Goal: Task Accomplishment & Management: Manage account settings

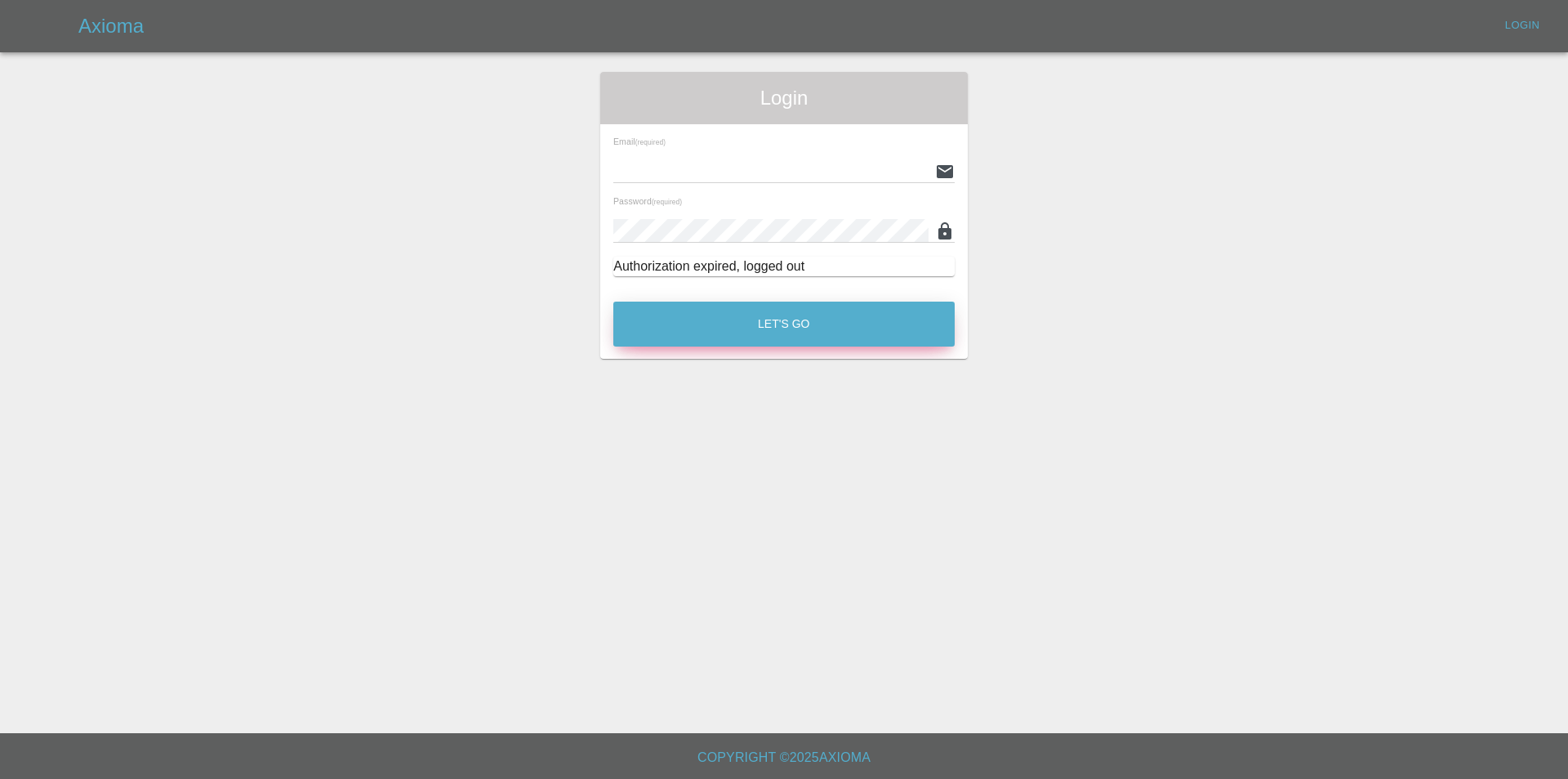
type input "[EMAIL_ADDRESS][DOMAIN_NAME]"
click at [858, 341] on button "Let's Go" at bounding box center [784, 324] width 342 height 45
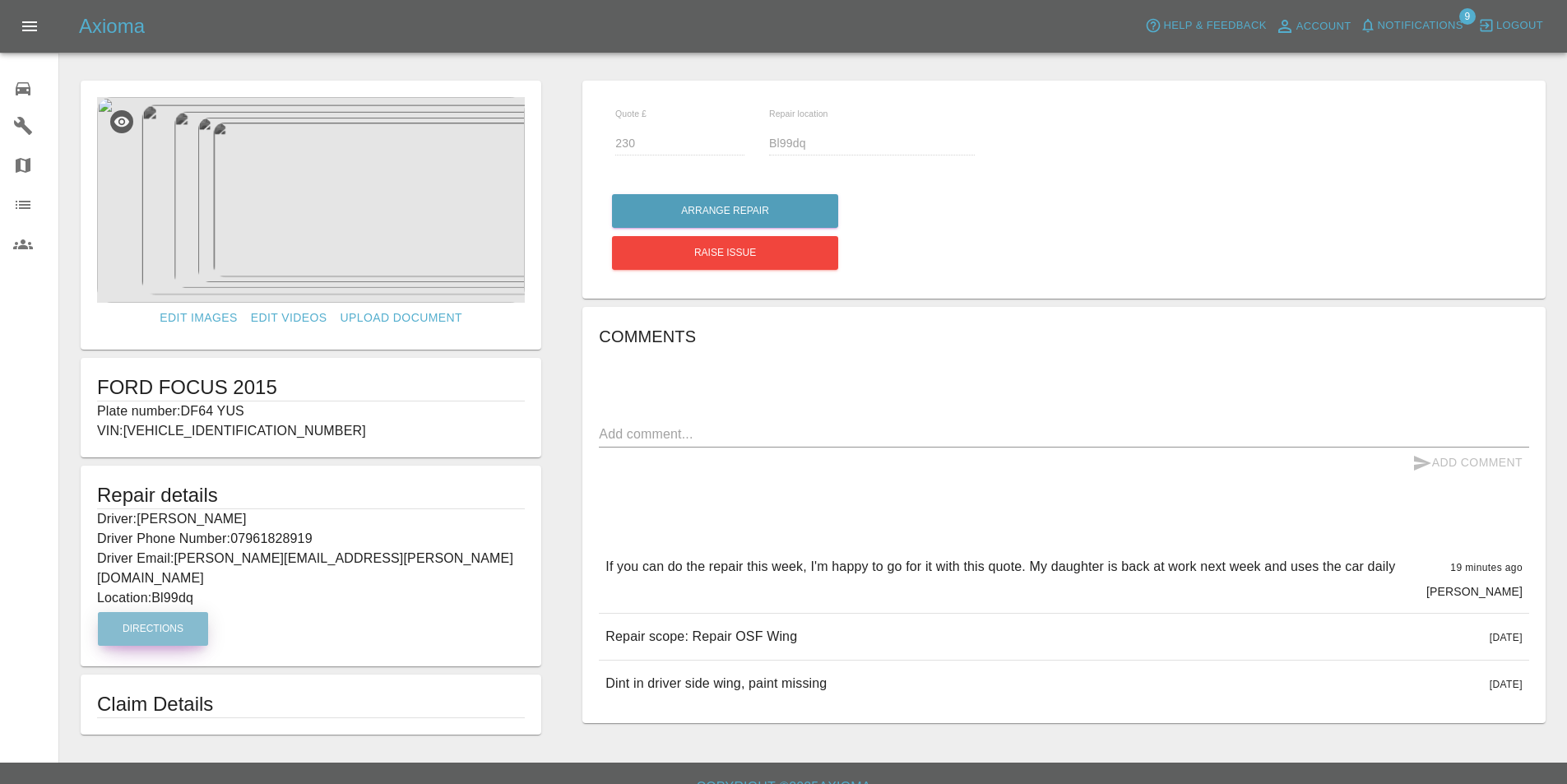
click at [176, 622] on button "Directions" at bounding box center [152, 628] width 110 height 34
click at [187, 611] on button "Directions" at bounding box center [152, 628] width 110 height 34
click at [729, 209] on button "Arrange Repair" at bounding box center [725, 210] width 226 height 34
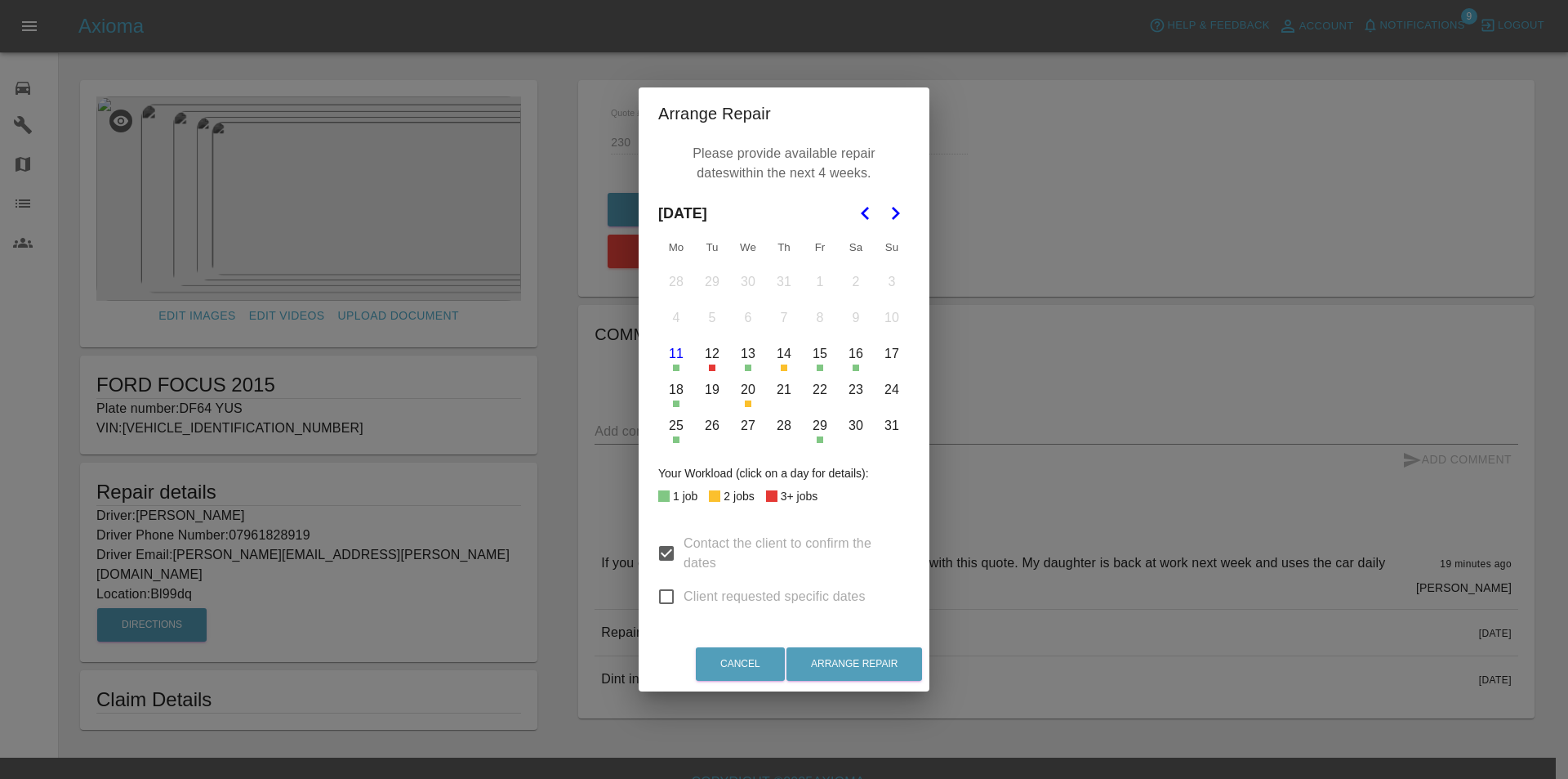
click at [820, 354] on button "15" at bounding box center [820, 353] width 34 height 34
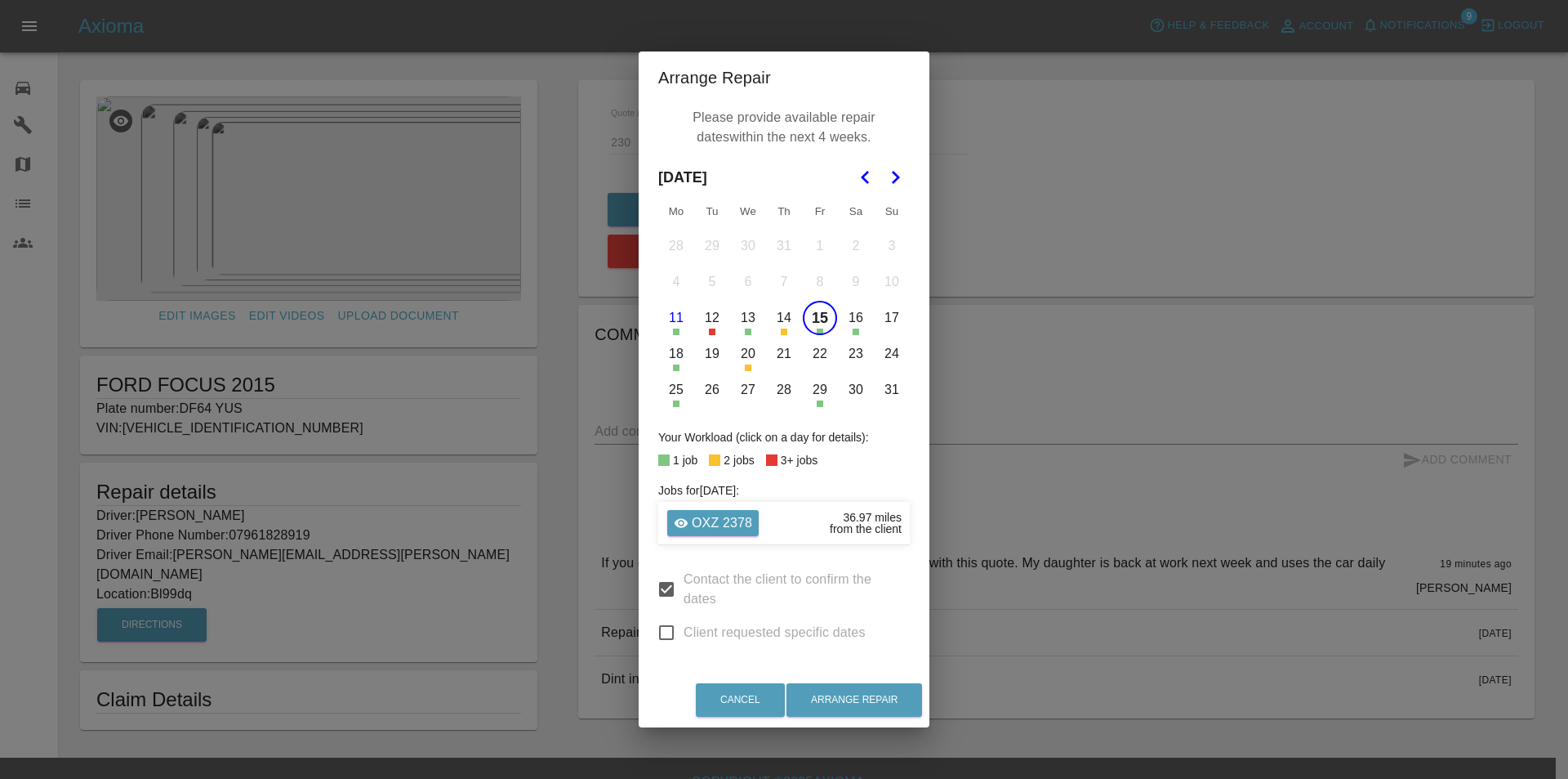
click at [780, 319] on button "14" at bounding box center [784, 318] width 34 height 34
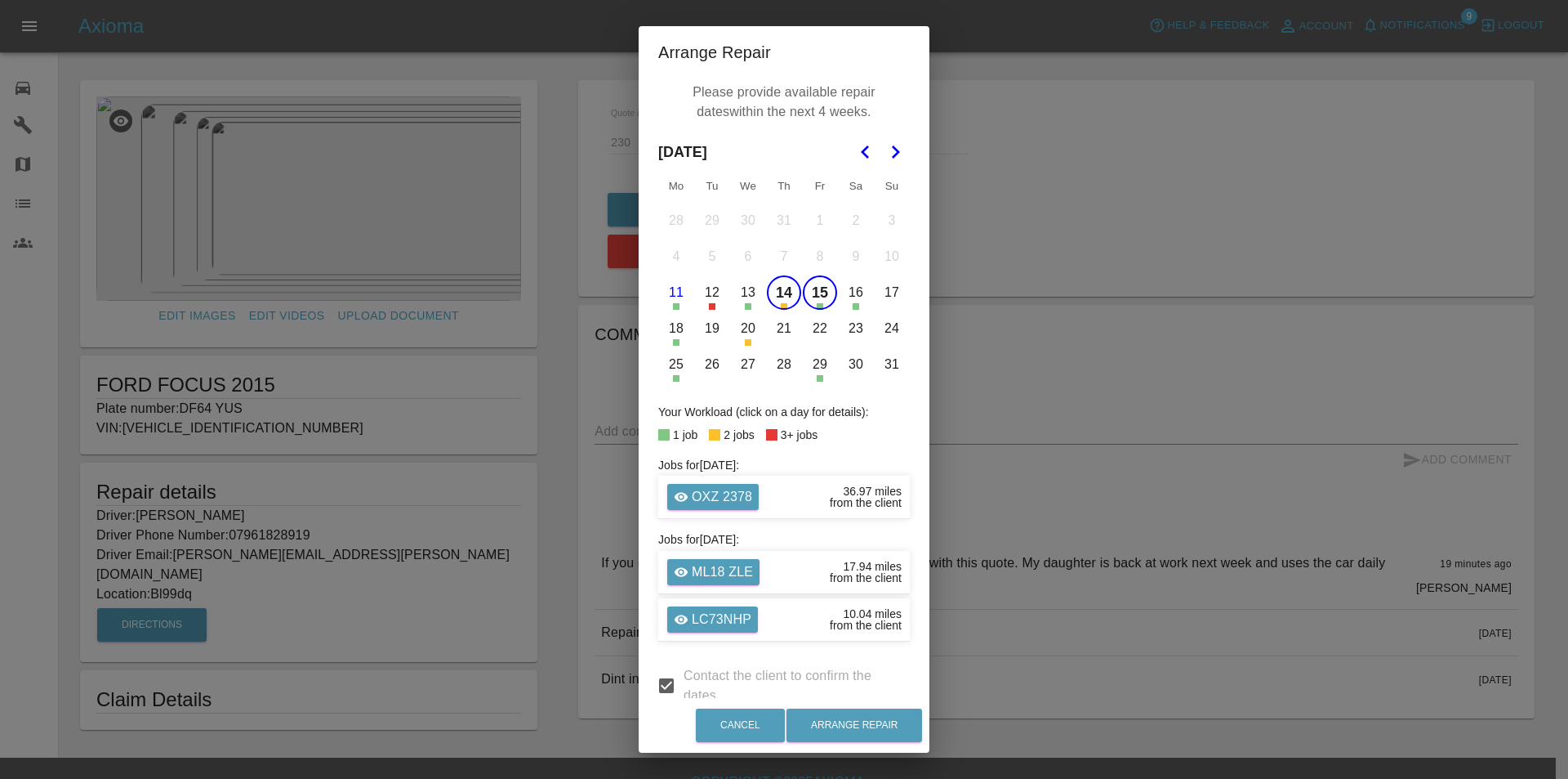
click at [845, 293] on button "16" at bounding box center [856, 292] width 34 height 34
click at [851, 729] on button "Arrange Repair" at bounding box center [854, 725] width 135 height 33
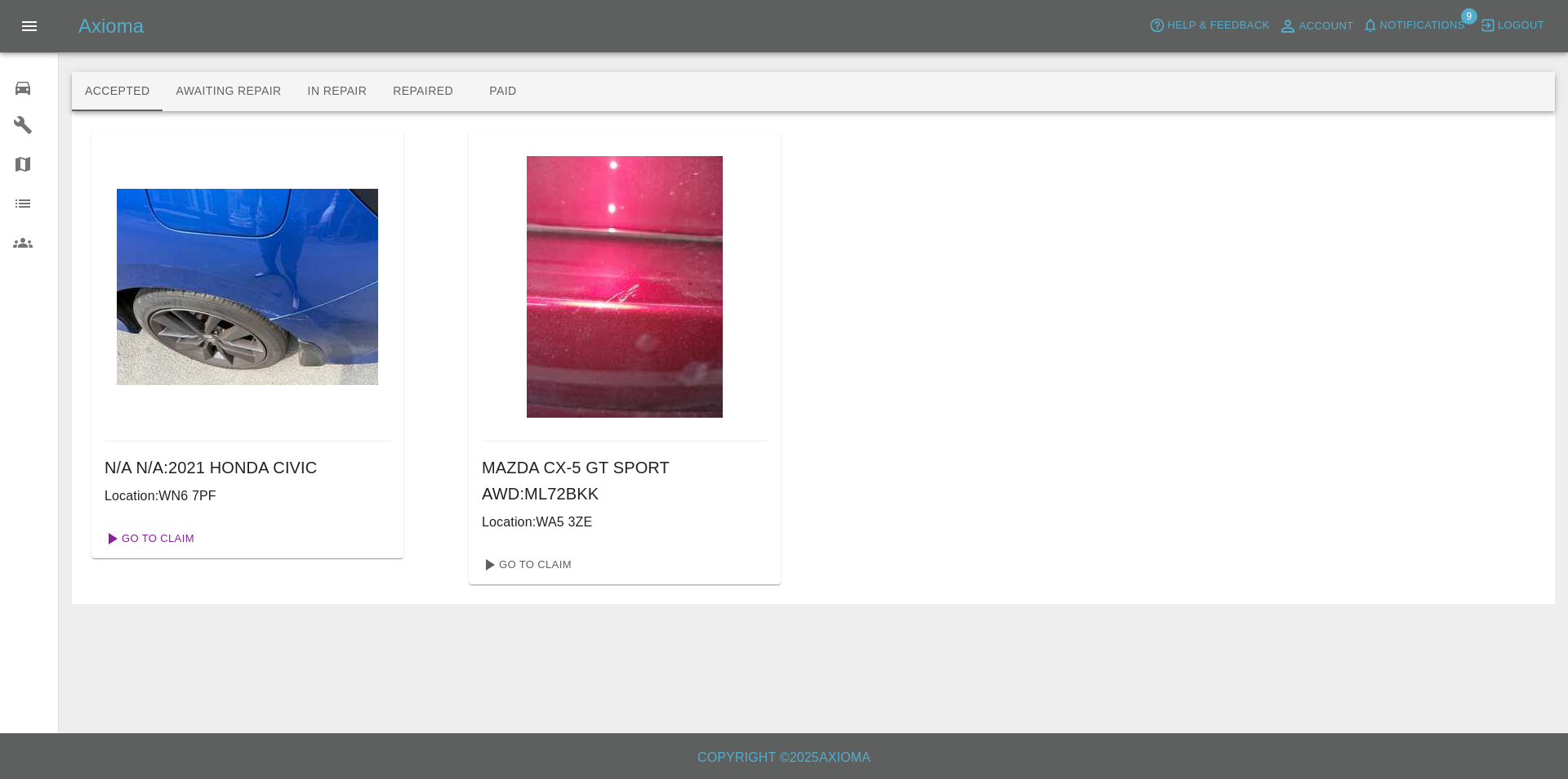
click at [162, 532] on link "Go To Claim" at bounding box center [149, 538] width 101 height 26
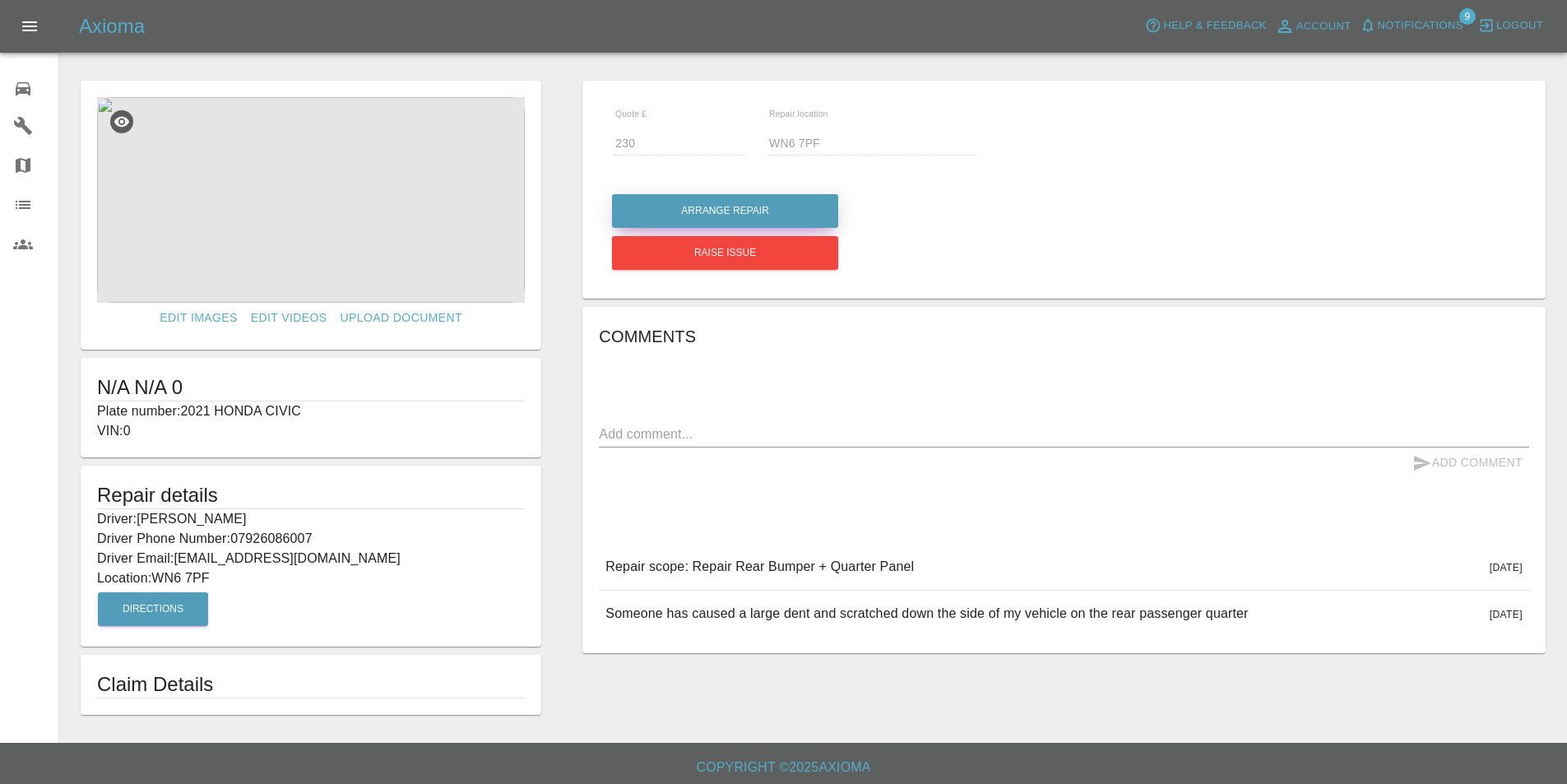
click at [718, 205] on button "Arrange Repair" at bounding box center [725, 210] width 226 height 34
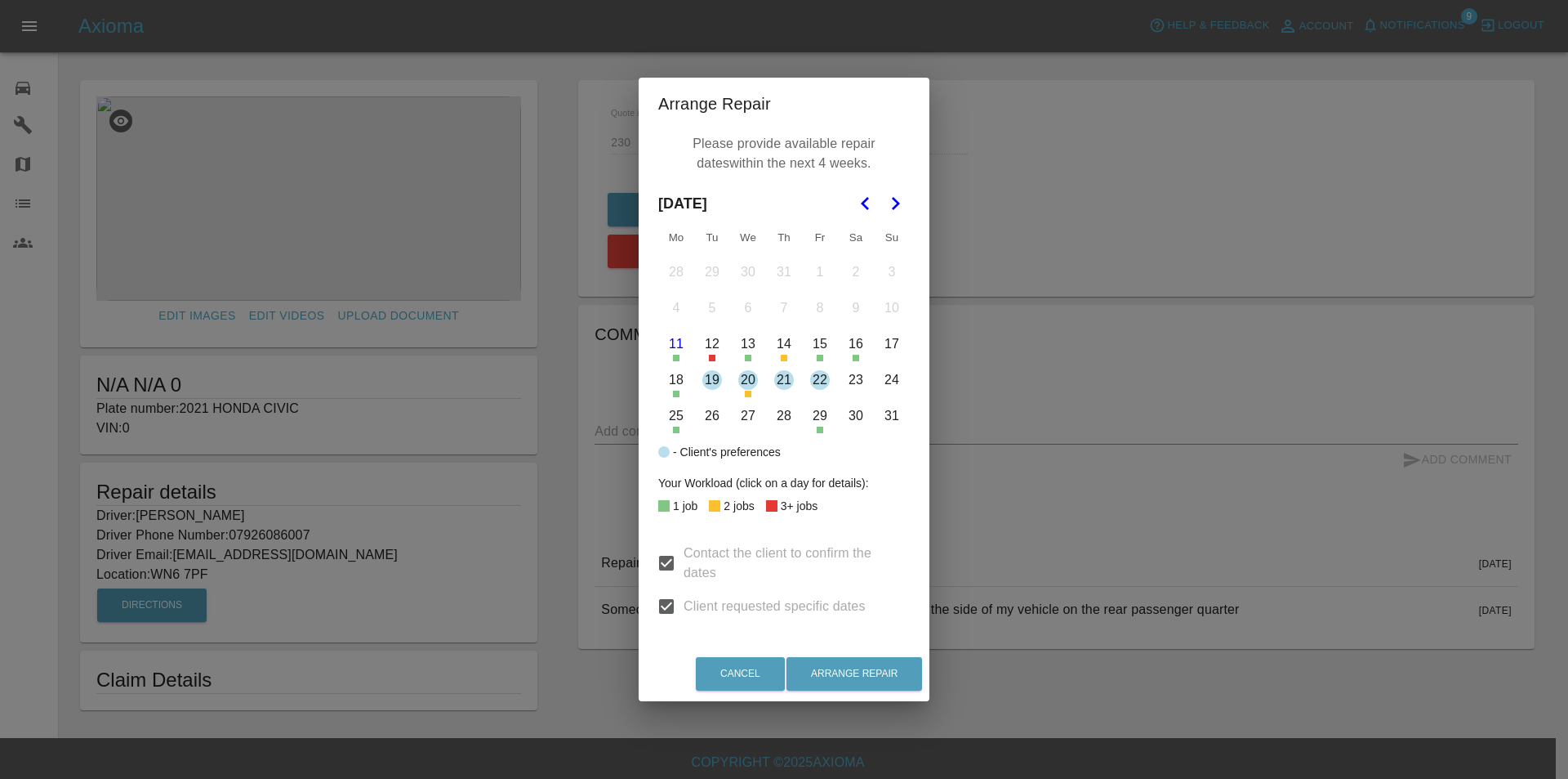
click at [710, 377] on button "19" at bounding box center [712, 380] width 34 height 34
click at [784, 377] on button "21" at bounding box center [784, 380] width 34 height 34
click at [821, 376] on button "22" at bounding box center [820, 380] width 34 height 34
click at [875, 679] on button "Arrange Repair" at bounding box center [854, 673] width 135 height 33
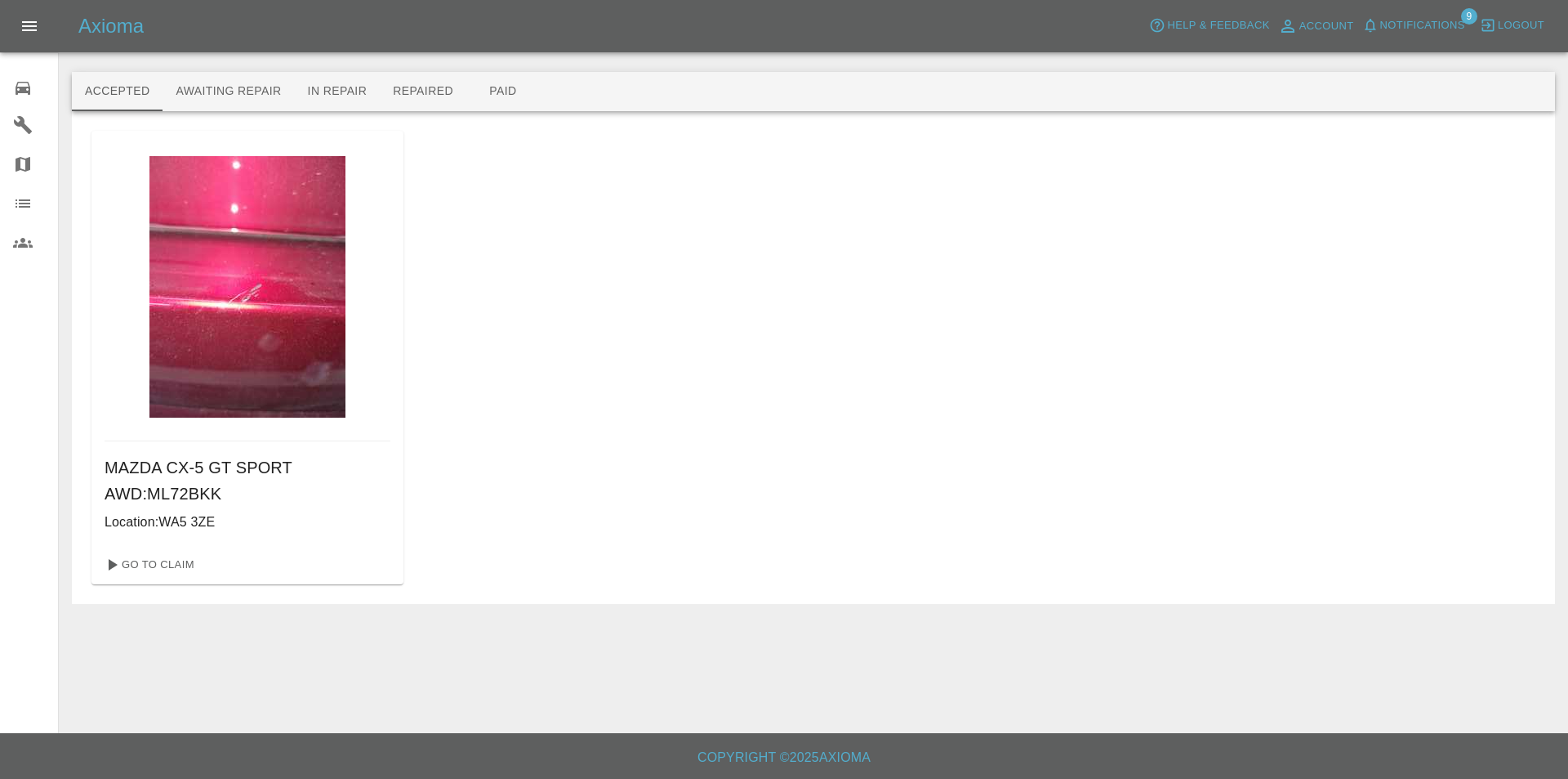
drag, startPoint x: 875, startPoint y: 679, endPoint x: 561, endPoint y: 489, distance: 367.0
click at [561, 489] on div "MAZDA CX-5 GT SPORT AWD : ML72BKK Location: [GEOGRAPHIC_DATA] 3ZE Go To Claim" at bounding box center [813, 357] width 1444 height 453
click at [166, 566] on link "Go To Claim" at bounding box center [149, 564] width 101 height 26
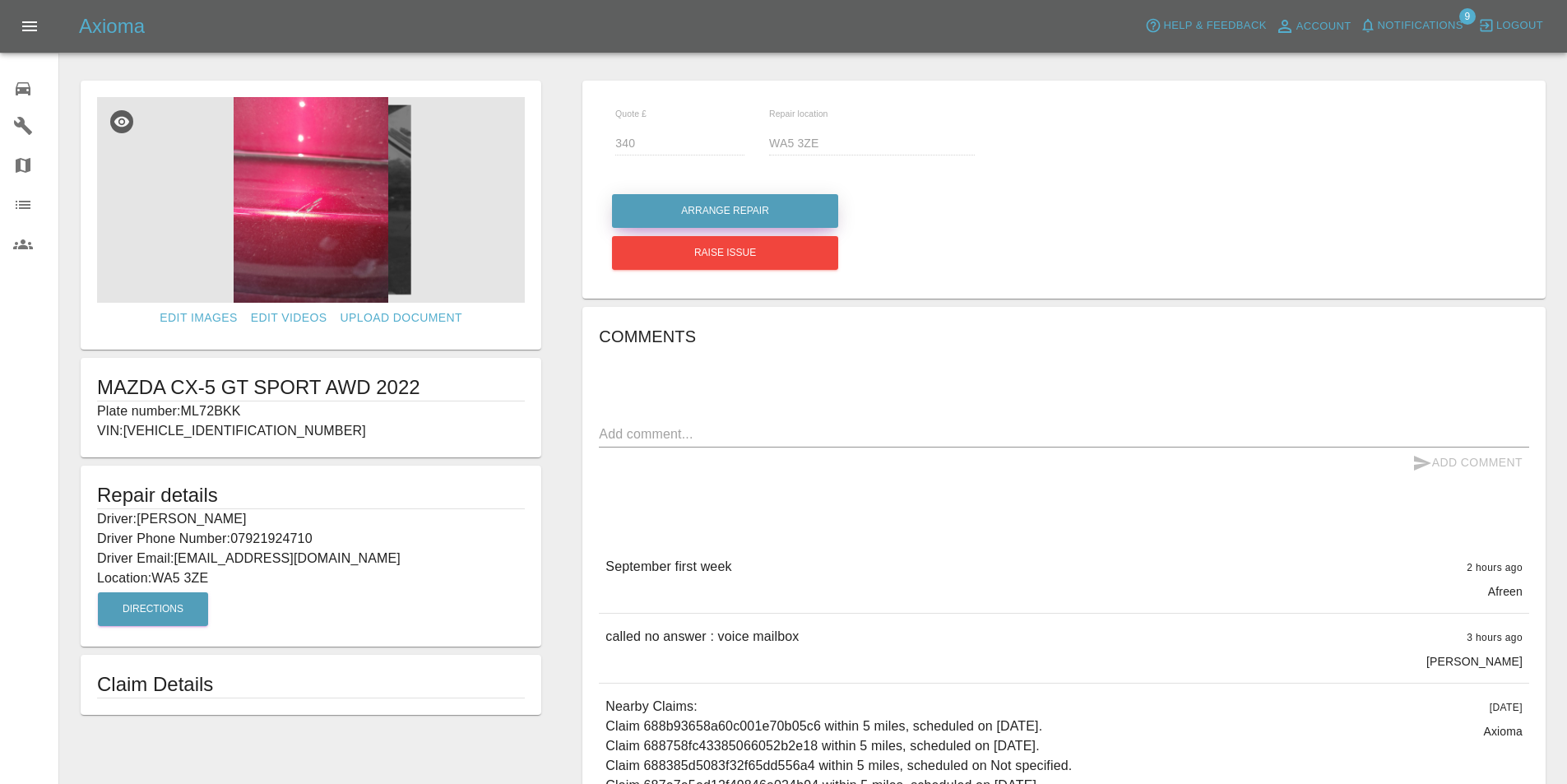
click at [759, 201] on button "Arrange Repair" at bounding box center [725, 210] width 226 height 34
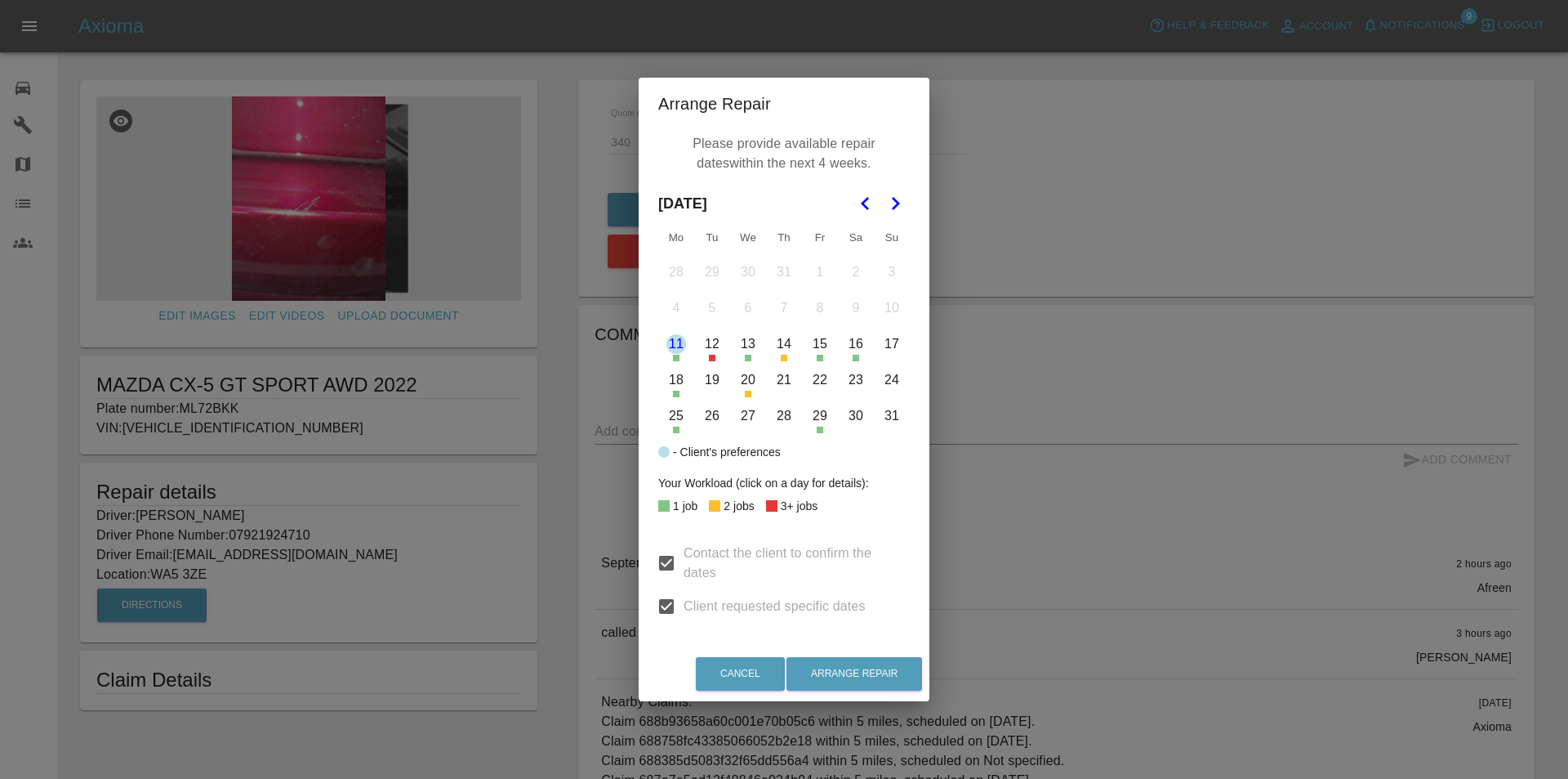
click at [895, 202] on icon "Go to the Next Month" at bounding box center [895, 203] width 20 height 20
click at [677, 268] on button "1" at bounding box center [676, 272] width 34 height 34
click at [710, 269] on button "2" at bounding box center [712, 272] width 34 height 34
click at [745, 273] on button "3" at bounding box center [748, 272] width 34 height 34
click at [876, 665] on button "Arrange Repair" at bounding box center [854, 673] width 135 height 33
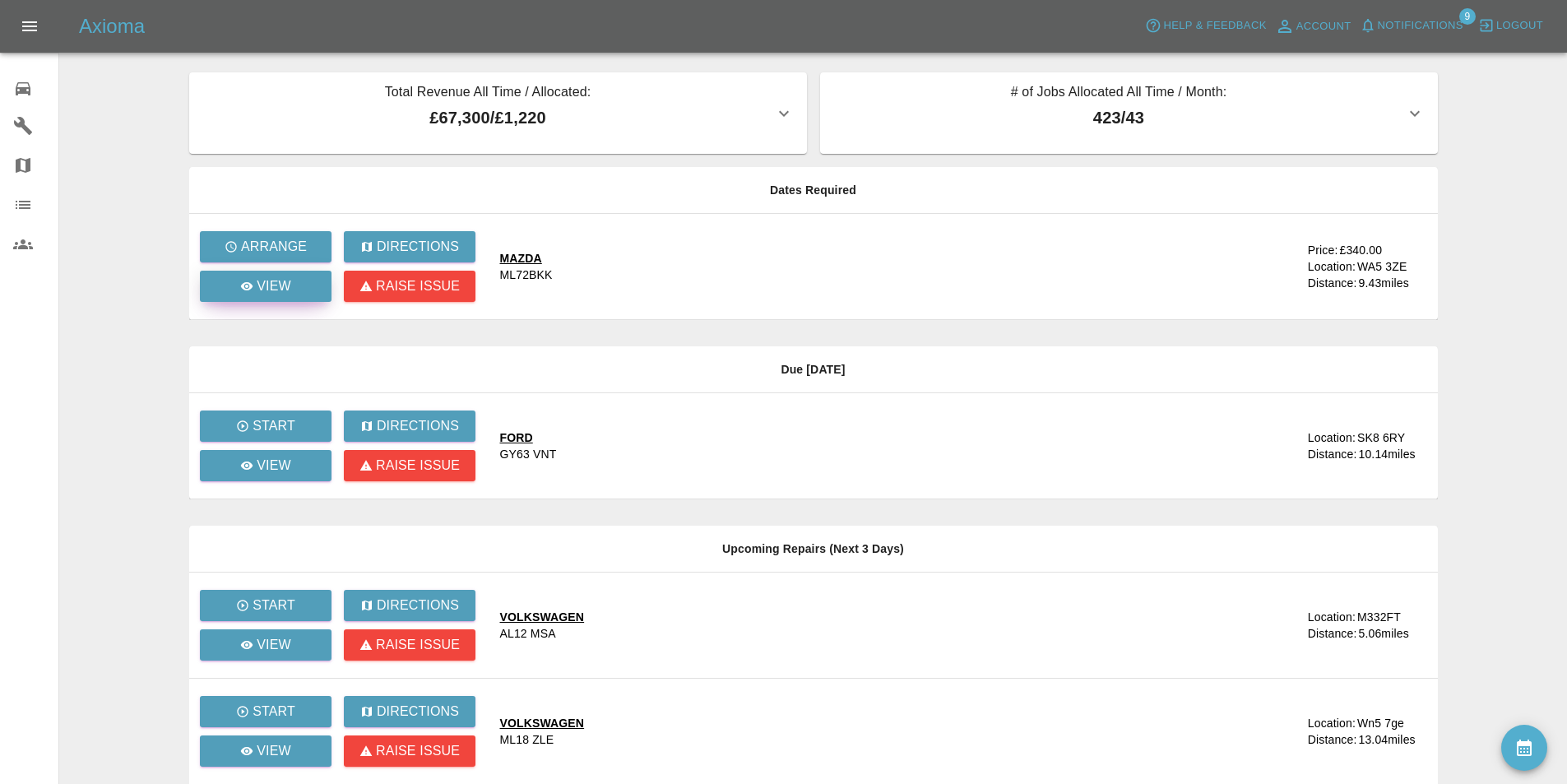
click at [281, 281] on p "View" at bounding box center [274, 286] width 35 height 20
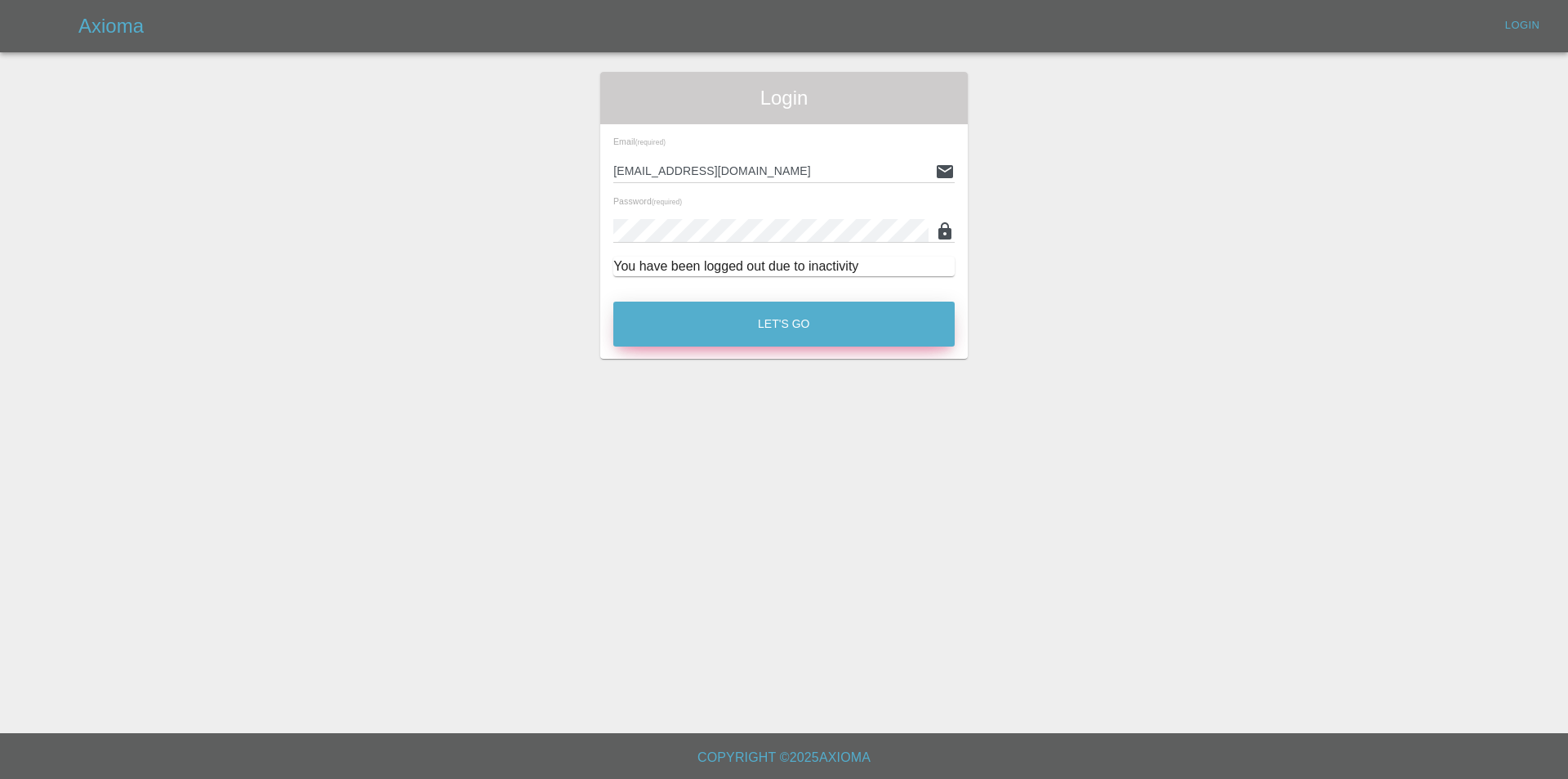
click at [735, 325] on button "Let's Go" at bounding box center [784, 324] width 342 height 45
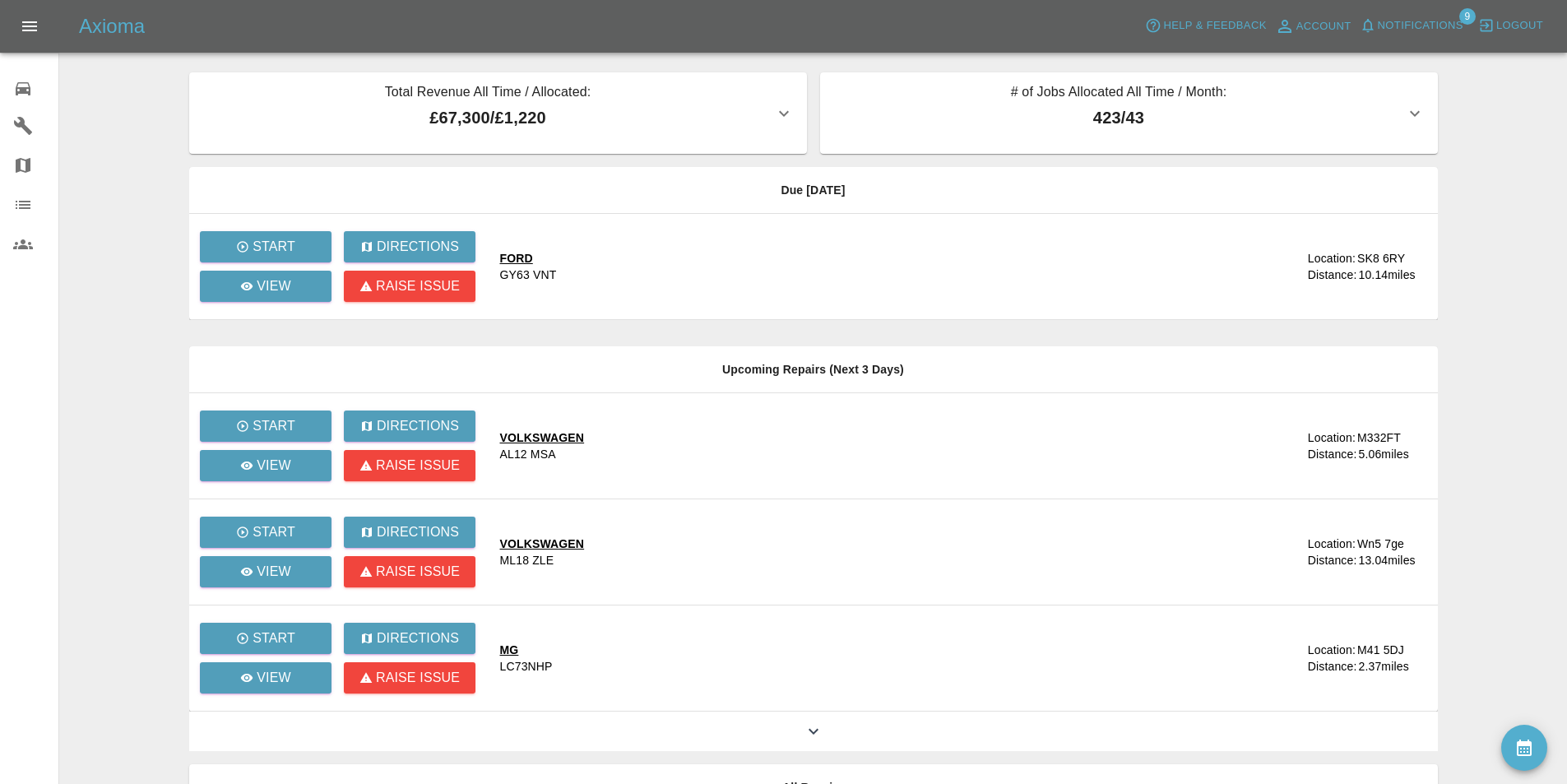
click at [86, 121] on main "Total Revenue All Time / Allocated: £67,300 / £1,220 Sprayway Smart Repairs NW …" at bounding box center [784, 449] width 1567 height 897
